Goal: Task Accomplishment & Management: Use online tool/utility

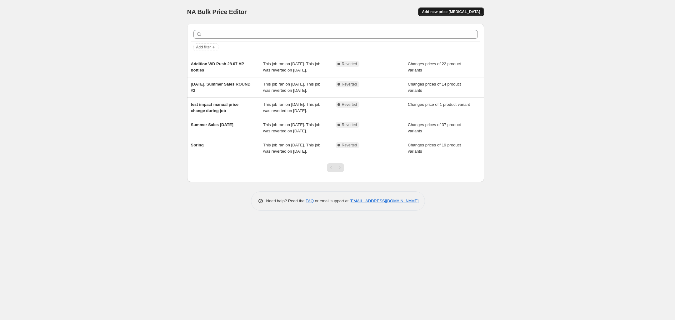
click at [449, 13] on span "Add new price [MEDICAL_DATA]" at bounding box center [451, 11] width 58 height 5
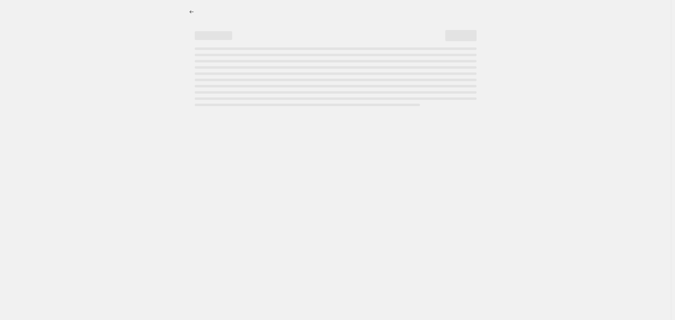
select select "percentage"
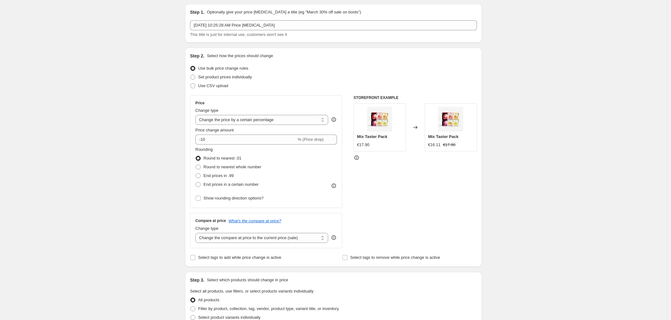
scroll to position [21, 0]
click at [199, 77] on label "Set product prices individually" at bounding box center [221, 76] width 62 height 9
click at [191, 74] on input "Set product prices individually" at bounding box center [190, 74] width 0 height 0
radio input "true"
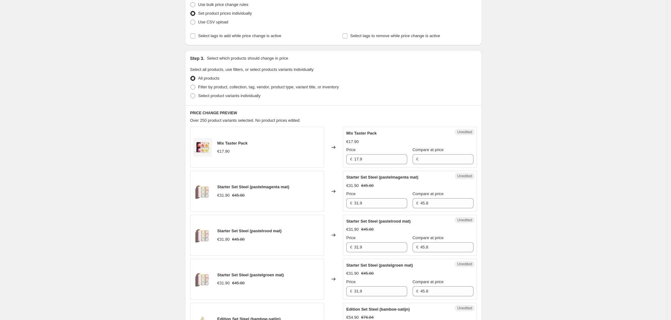
scroll to position [84, 0]
click at [243, 88] on span "Filter by product, collection, tag, vendor, product type, variant title, or inv…" at bounding box center [268, 86] width 141 height 5
click at [191, 85] on input "Filter by product, collection, tag, vendor, product type, variant title, or inv…" at bounding box center [190, 84] width 0 height 0
radio input "true"
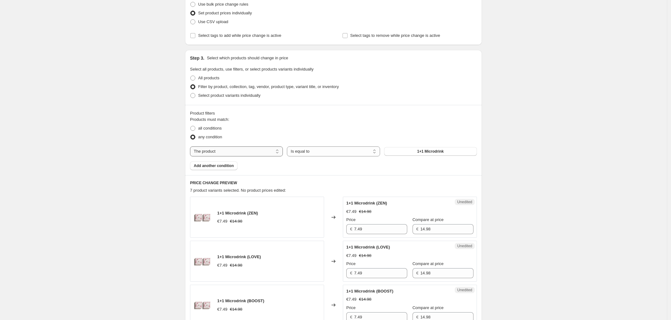
click at [274, 152] on select "The product The product's collection The product's tag The product's vendor The…" at bounding box center [236, 152] width 93 height 10
click at [133, 207] on div "Create new price change job. This page is ready Create new price change job Dra…" at bounding box center [333, 266] width 667 height 701
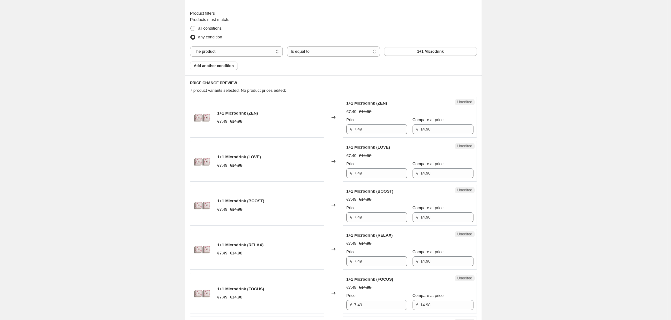
scroll to position [382, 0]
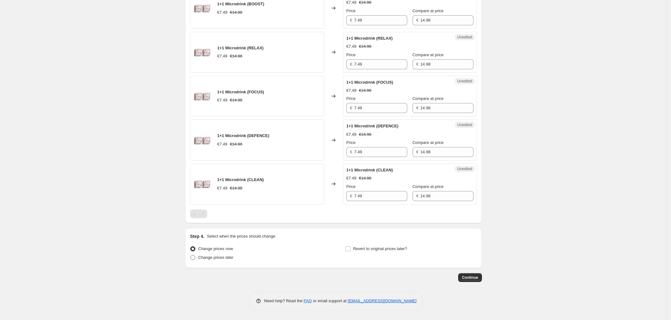
click at [207, 260] on span "Change prices later" at bounding box center [215, 257] width 35 height 5
click at [191, 256] on input "Change prices later" at bounding box center [190, 255] width 0 height 0
radio input "true"
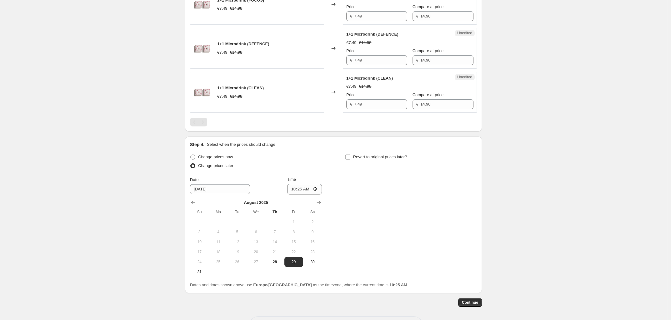
scroll to position [473, 0]
click at [197, 274] on span "31" at bounding box center [199, 271] width 14 height 5
type input "8/31/2025"
click at [299, 191] on input "10:25" at bounding box center [304, 188] width 35 height 11
click at [296, 189] on input "10:25" at bounding box center [304, 188] width 35 height 11
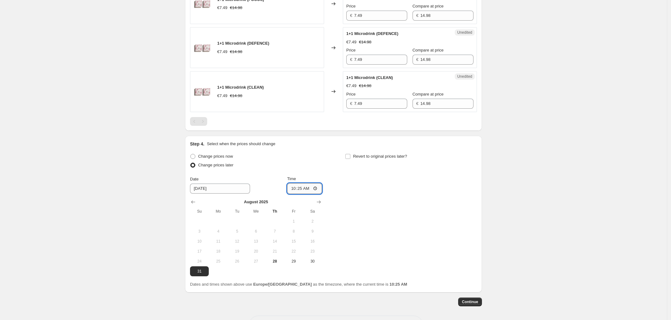
click at [296, 189] on input "10:25" at bounding box center [304, 188] width 35 height 11
type input "00:25"
click at [362, 159] on span "Revert to original prices later?" at bounding box center [380, 156] width 54 height 5
click at [350, 159] on input "Revert to original prices later?" at bounding box center [347, 156] width 5 height 5
checkbox input "true"
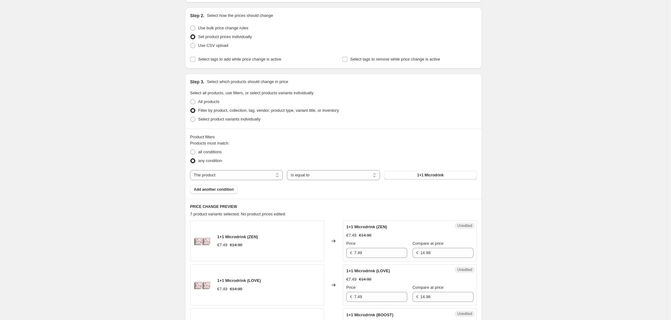
scroll to position [57, 0]
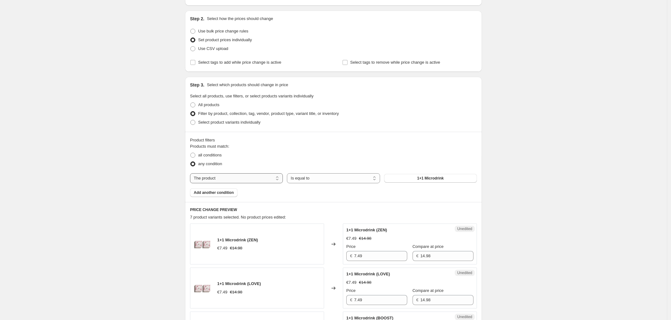
click at [257, 178] on select "The product The product's collection The product's tag The product's vendor The…" at bounding box center [236, 178] width 93 height 10
select select "collection"
click at [313, 180] on select "Is equal to Is not equal to" at bounding box center [333, 178] width 93 height 10
click at [409, 174] on button "ALL drops (POS)" at bounding box center [430, 178] width 93 height 9
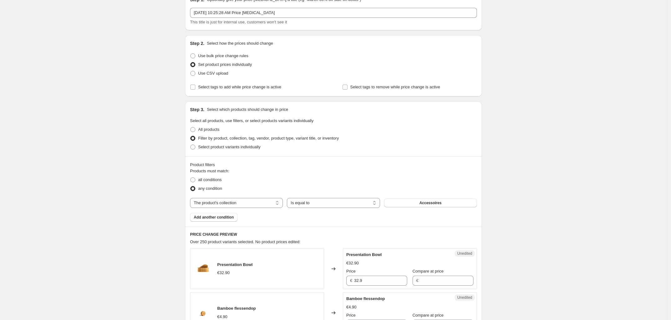
scroll to position [0, 0]
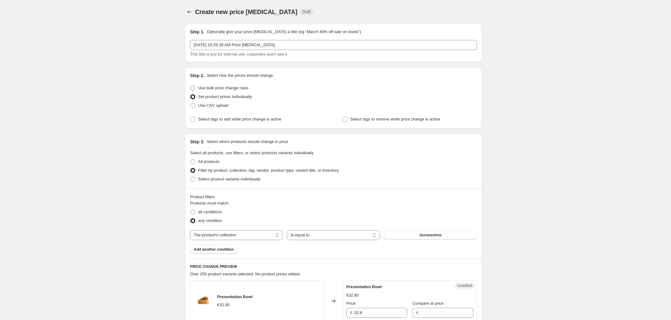
click at [195, 87] on span at bounding box center [192, 88] width 5 height 5
click at [191, 86] on input "Use bulk price change rules" at bounding box center [190, 86] width 0 height 0
radio input "true"
select select "percentage"
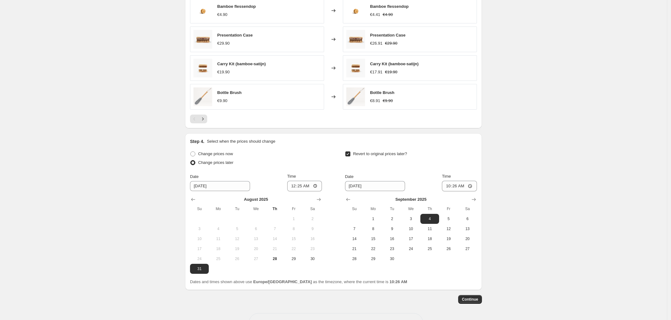
scroll to position [472, 0]
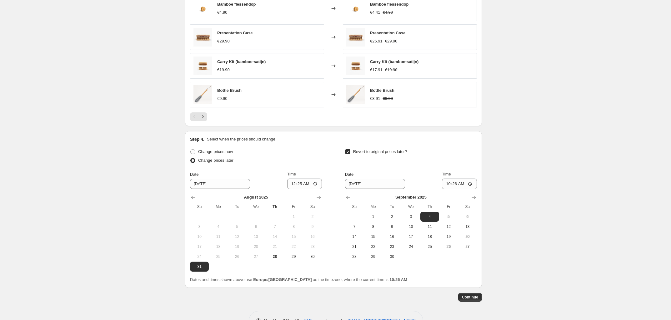
click at [346, 153] on div "Change prices now Change prices later Date 8/31/2025 Time 00:25 August 2025 Su …" at bounding box center [333, 209] width 287 height 124
click at [348, 153] on input "Revert to original prices later?" at bounding box center [347, 151] width 5 height 5
checkbox input "true"
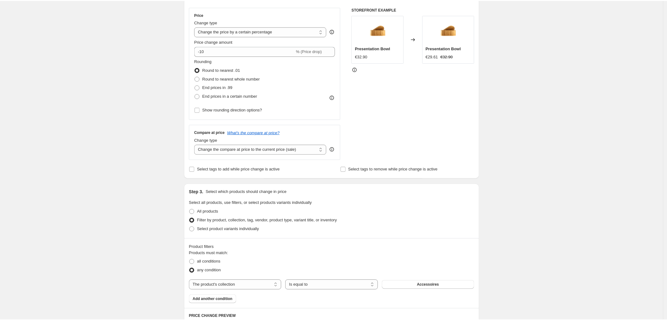
scroll to position [108, 0]
